Goal: Navigation & Orientation: Find specific page/section

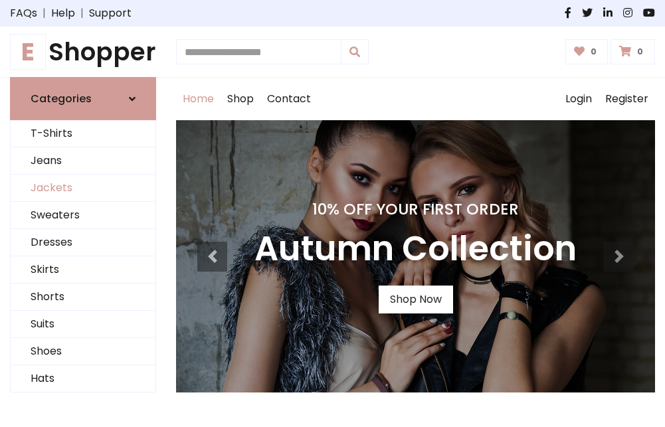
click at [83, 189] on link "Jackets" at bounding box center [83, 188] width 145 height 27
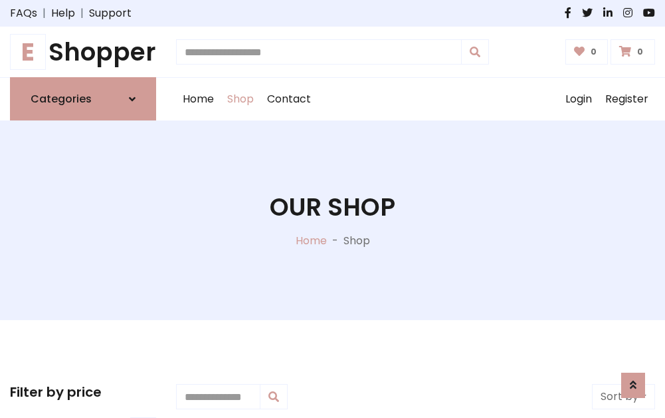
scroll to position [601, 0]
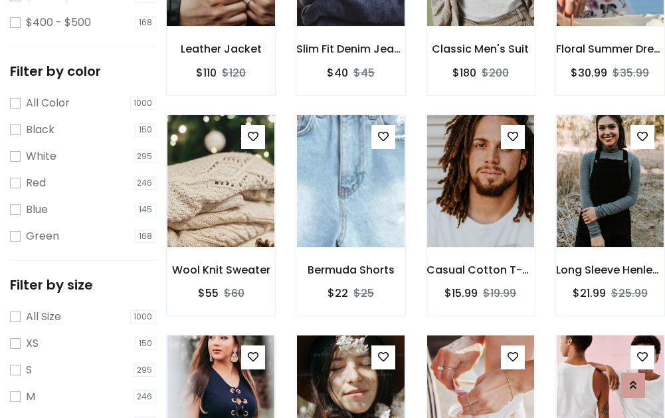
scroll to position [67, 0]
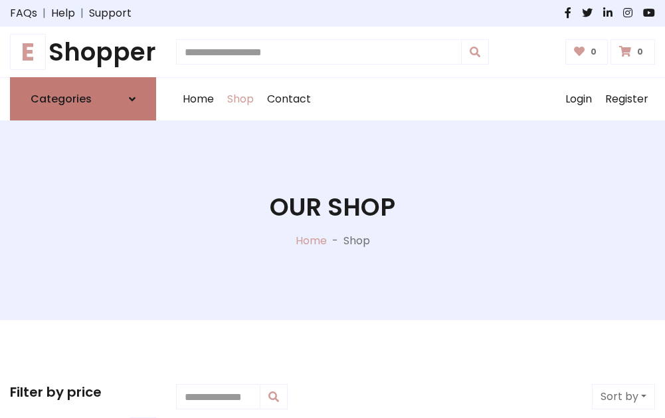
click at [83, 99] on h6 "Categories" at bounding box center [61, 98] width 61 height 13
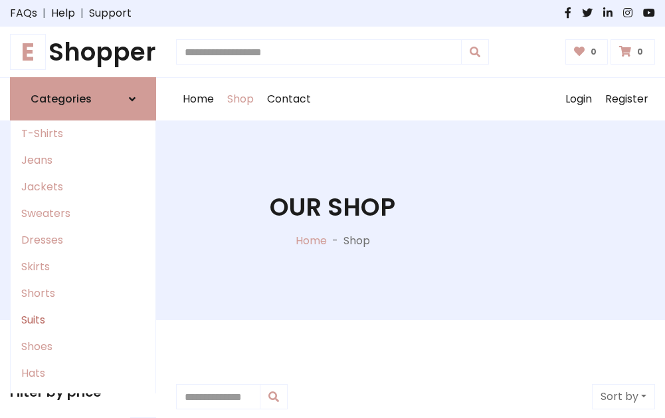
click at [83, 320] on link "Suits" at bounding box center [83, 319] width 145 height 27
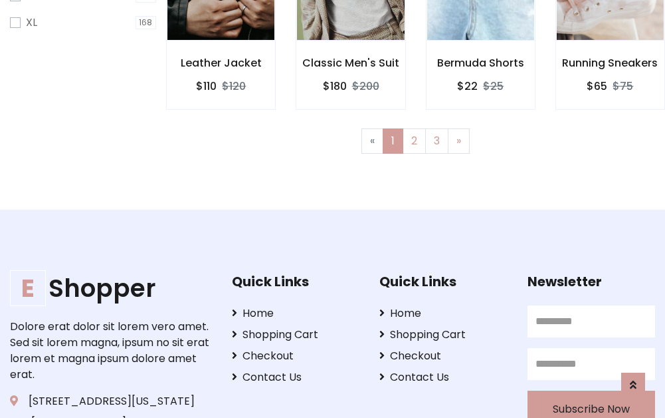
scroll to position [893, 0]
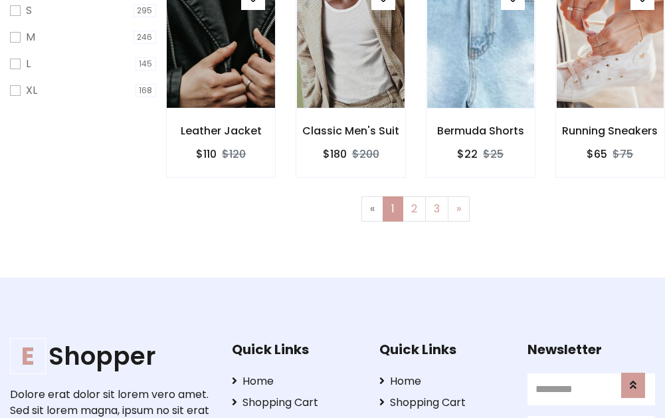
click at [221, 54] on img at bounding box center [221, 41] width 128 height 319
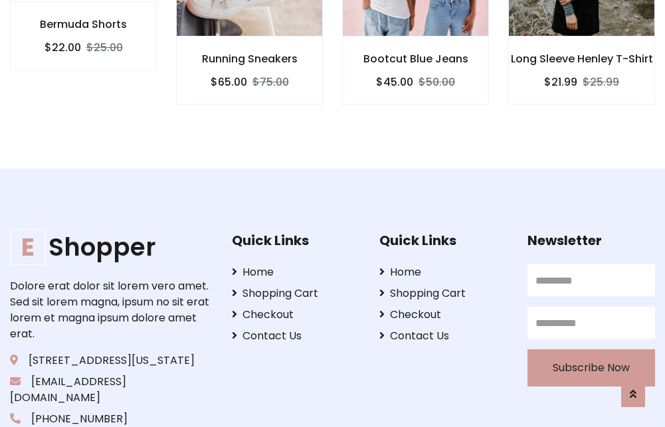
scroll to position [1217, 0]
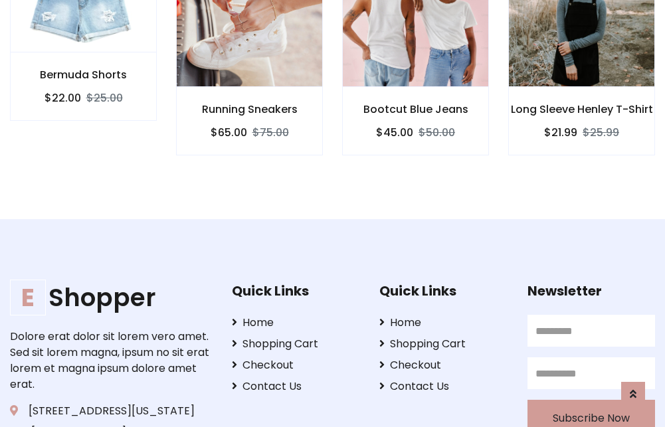
scroll to position [1241, 0]
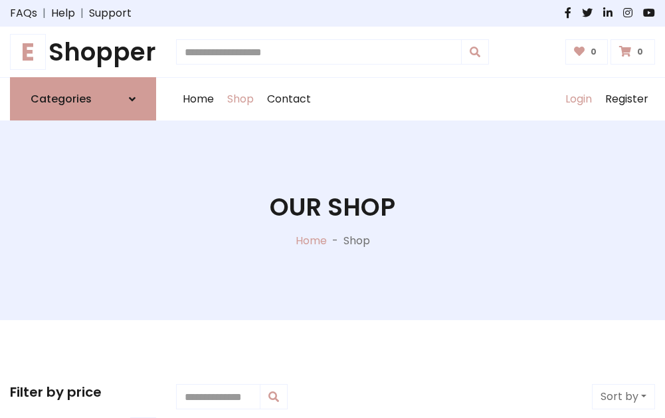
click at [578, 99] on link "Login" at bounding box center [579, 99] width 40 height 43
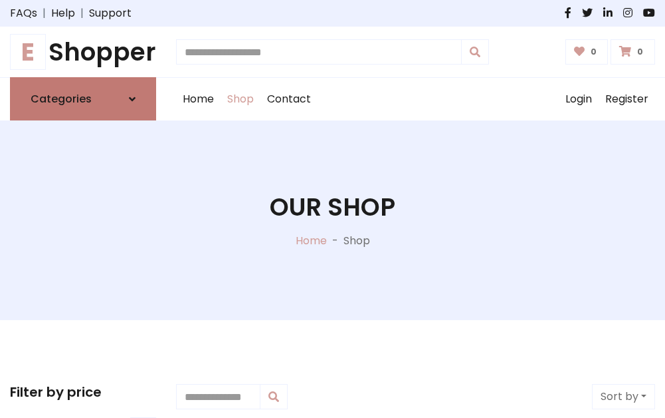
click at [132, 99] on icon at bounding box center [132, 99] width 7 height 11
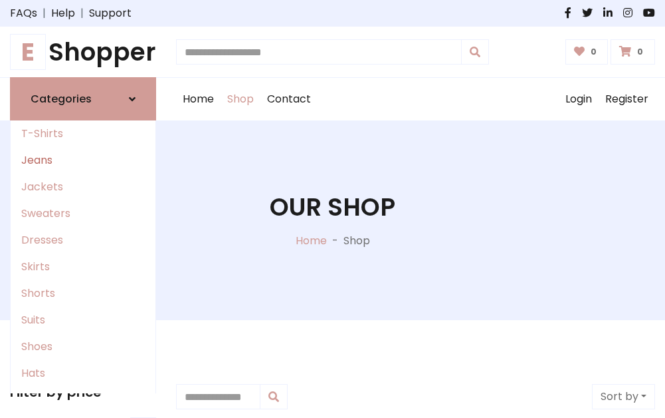
click at [83, 160] on link "Jeans" at bounding box center [83, 160] width 145 height 27
